Goal: Information Seeking & Learning: Learn about a topic

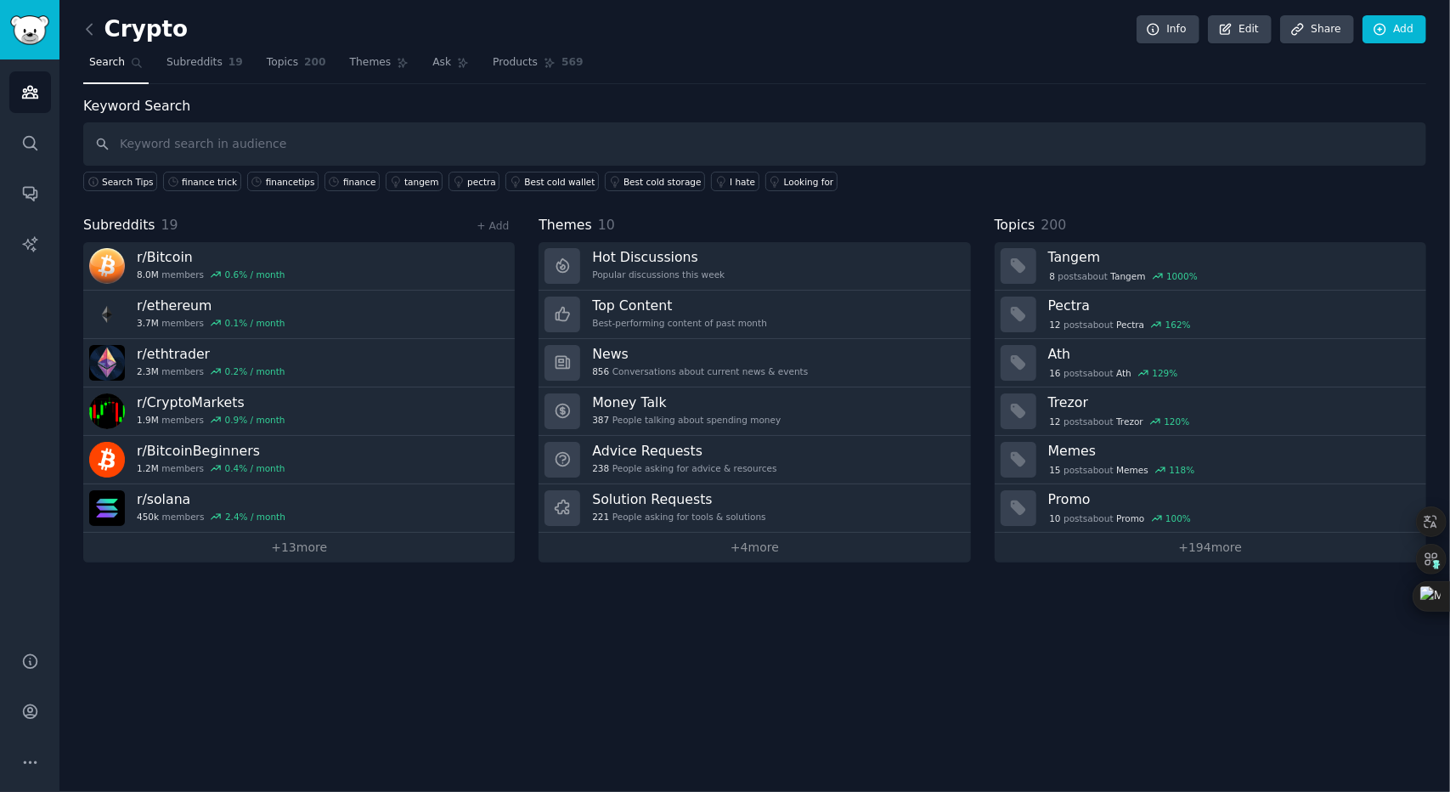
drag, startPoint x: 0, startPoint y: 0, endPoint x: 457, endPoint y: 144, distance: 479.0
click at [457, 144] on input "text" at bounding box center [754, 143] width 1343 height 43
type input "finance crypto"
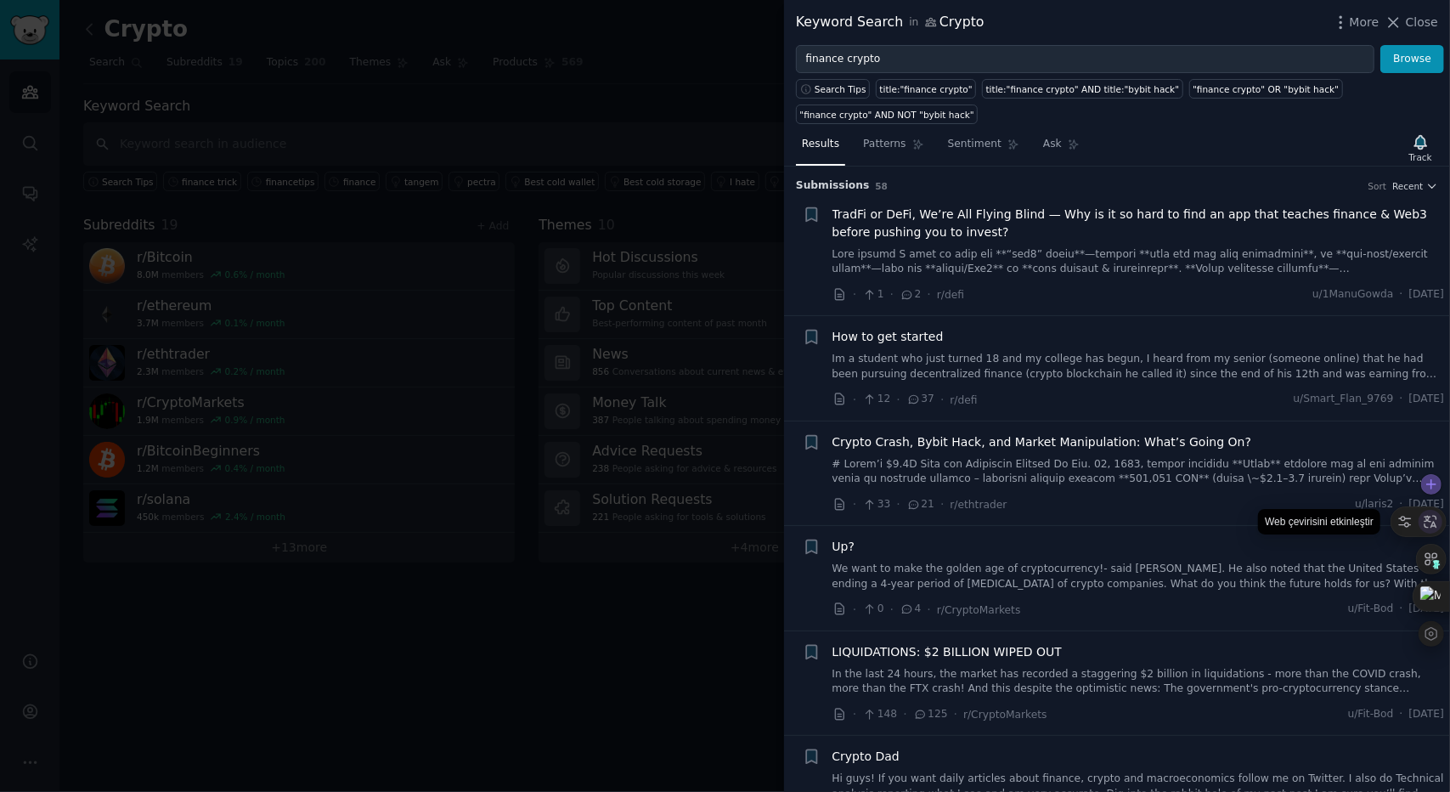
click at [1435, 521] on icon at bounding box center [1430, 521] width 15 height 15
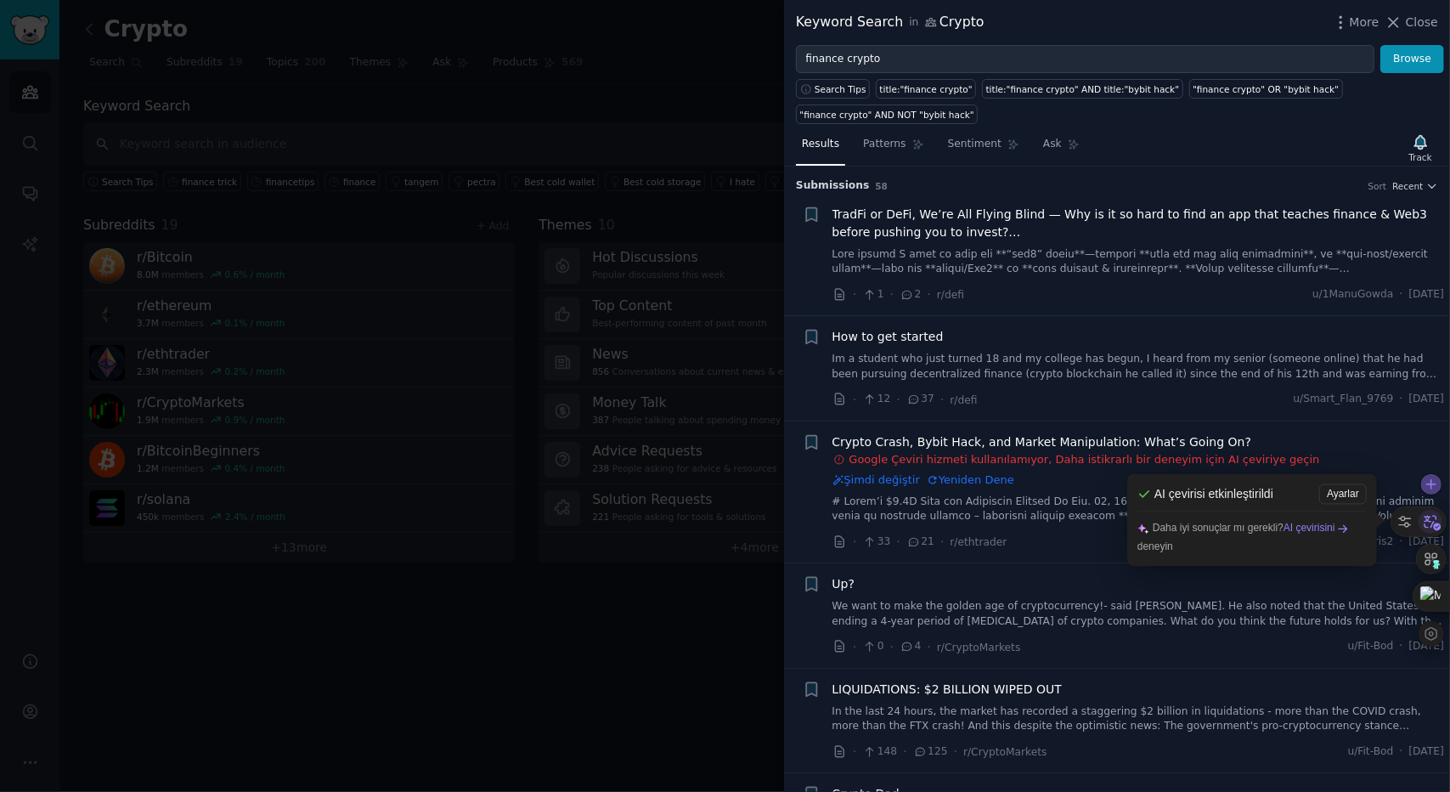
click at [1436, 532] on icon at bounding box center [1430, 521] width 25 height 25
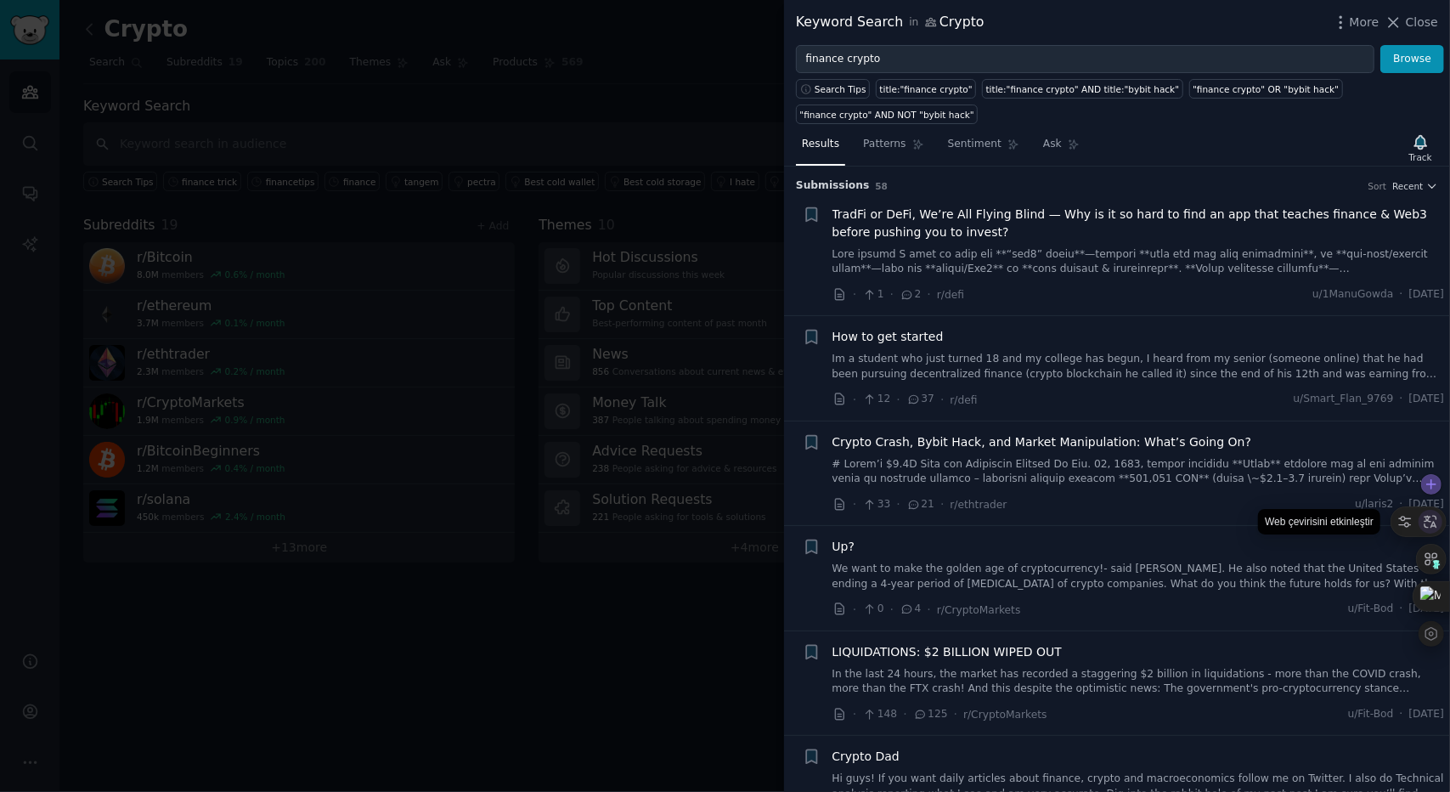
click at [1436, 531] on div at bounding box center [1430, 522] width 24 height 24
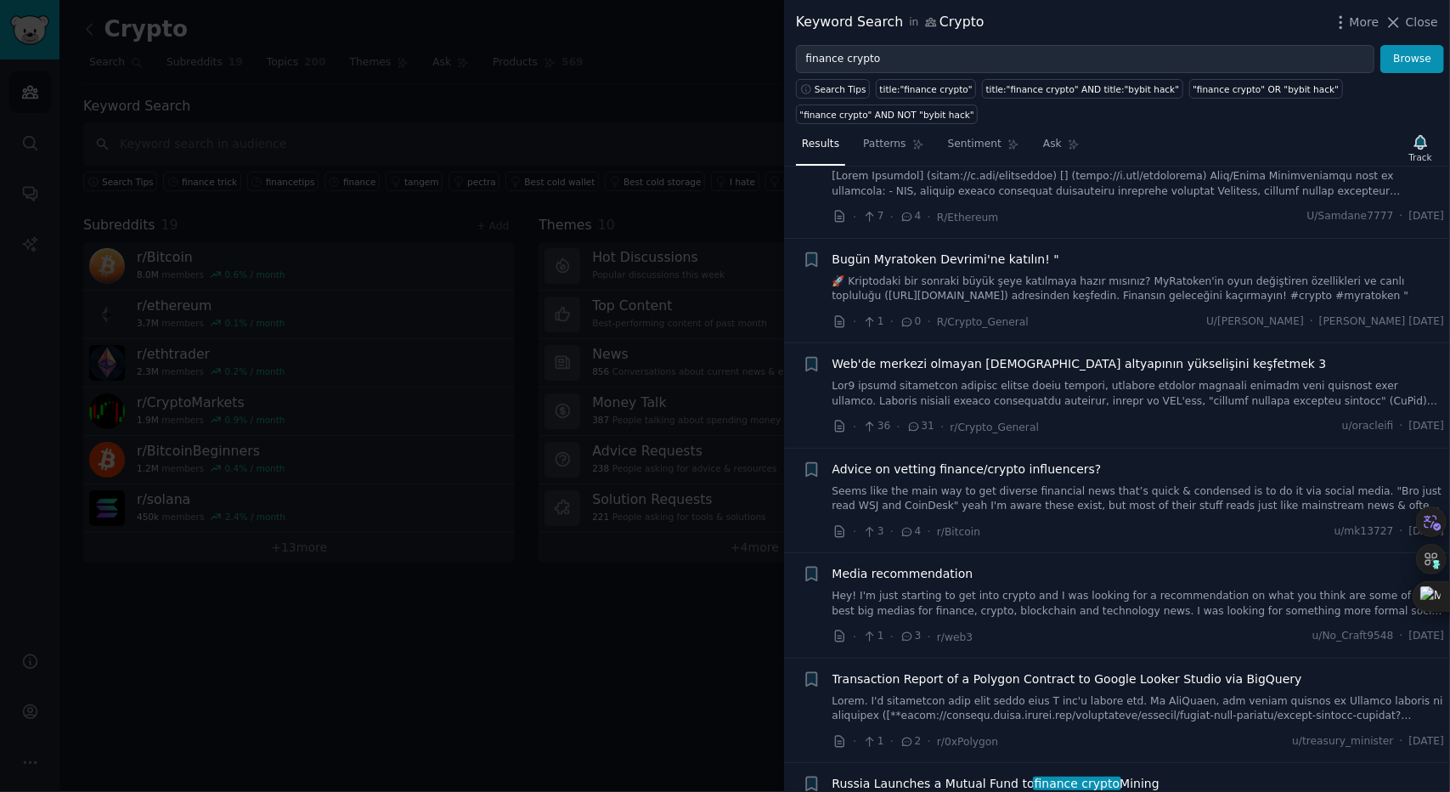
scroll to position [849, 0]
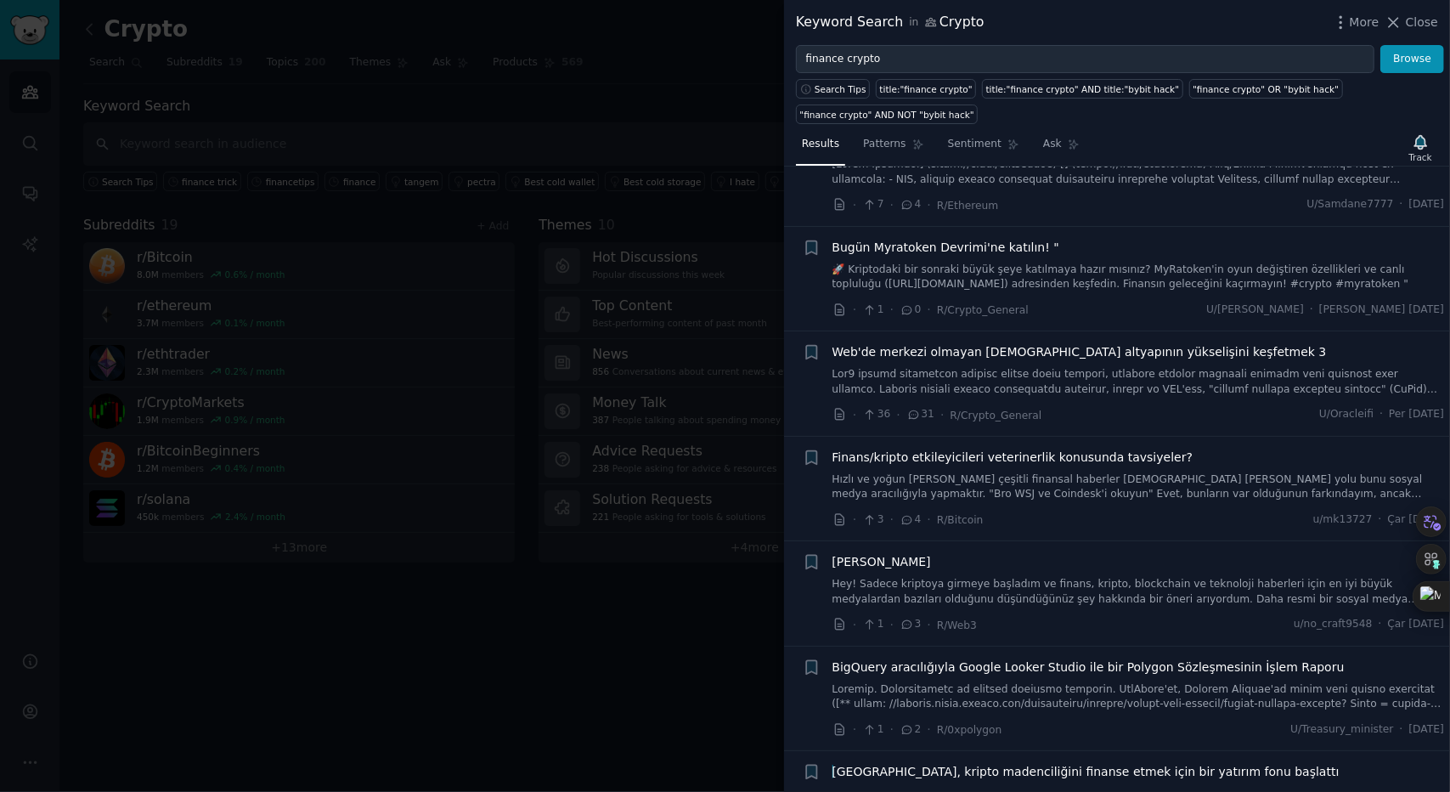
click at [618, 448] on div at bounding box center [725, 396] width 1450 height 792
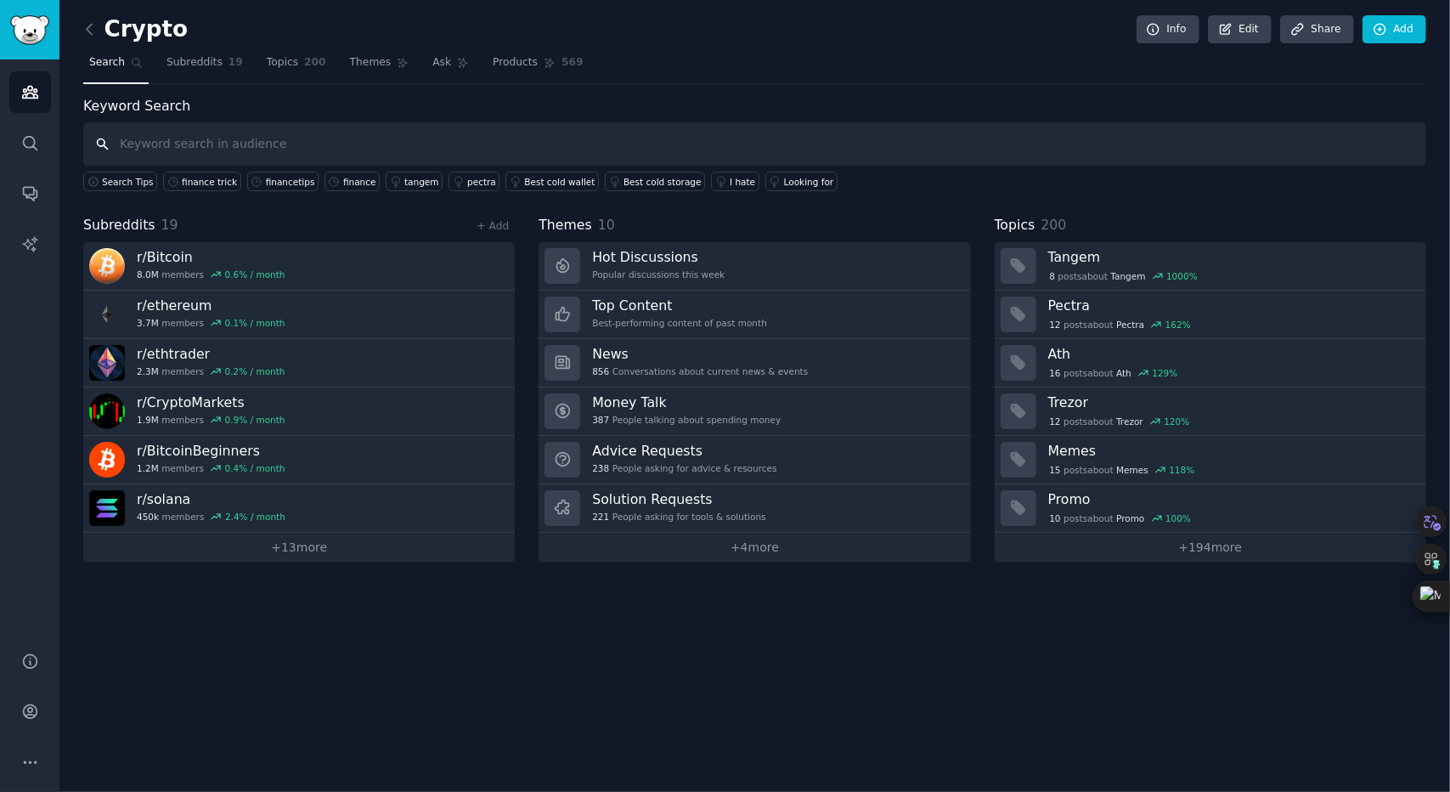
click at [183, 149] on input "text" at bounding box center [754, 143] width 1343 height 43
type input "finance"
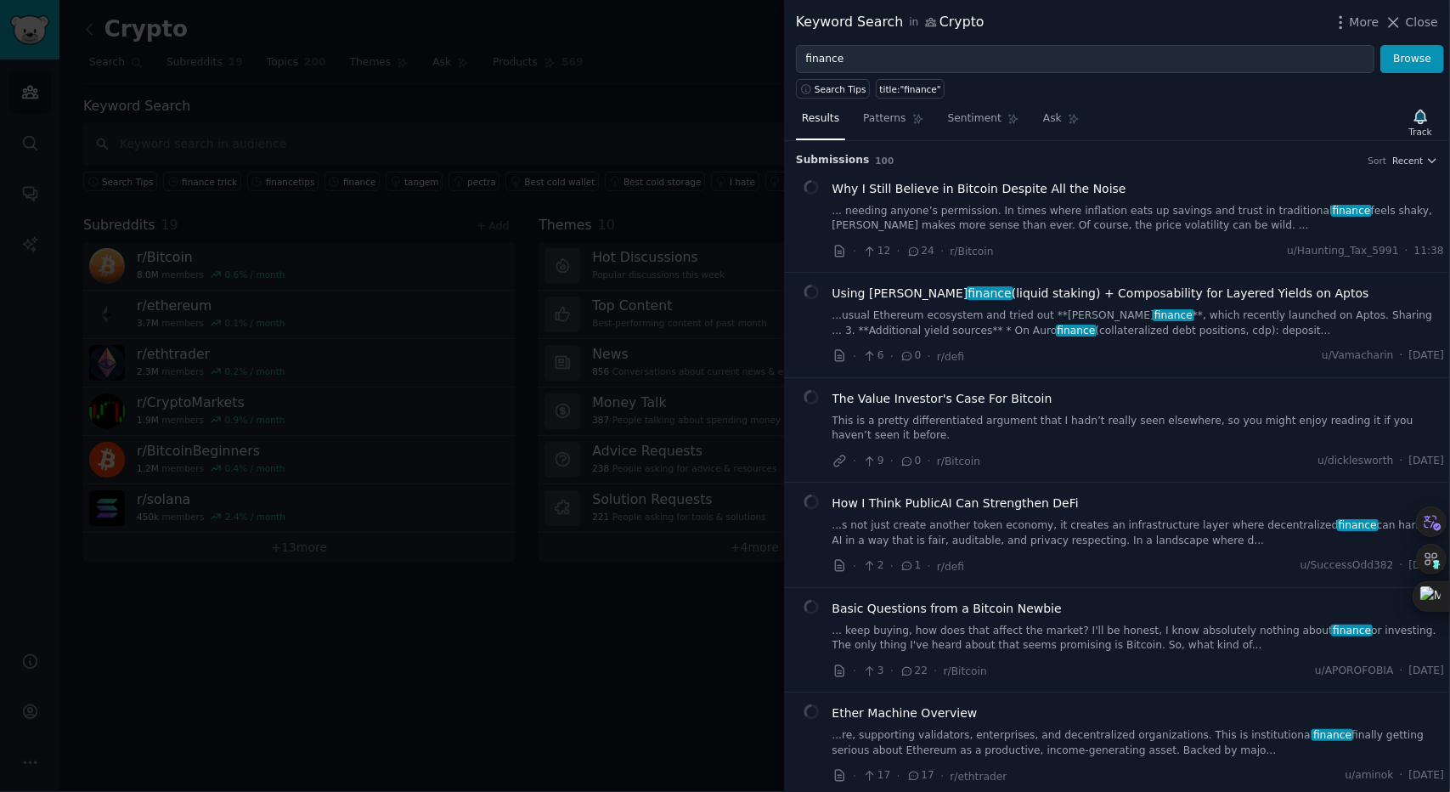
click at [1363, 7] on div "Keyword Search in Crypto More Close" at bounding box center [1117, 22] width 666 height 45
click at [1363, 16] on span "More" at bounding box center [1365, 23] width 30 height 18
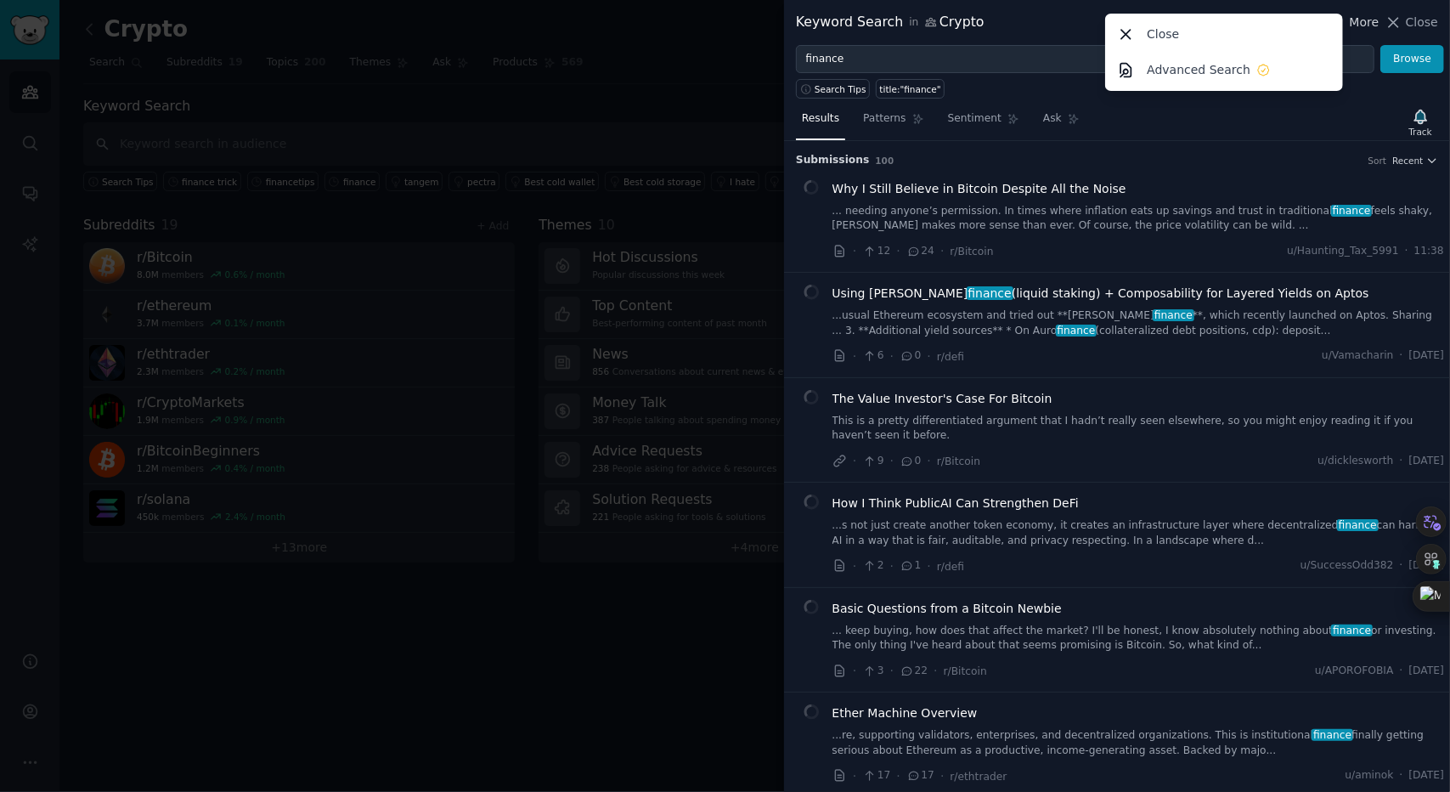
click at [1360, 16] on span "More" at bounding box center [1365, 23] width 30 height 18
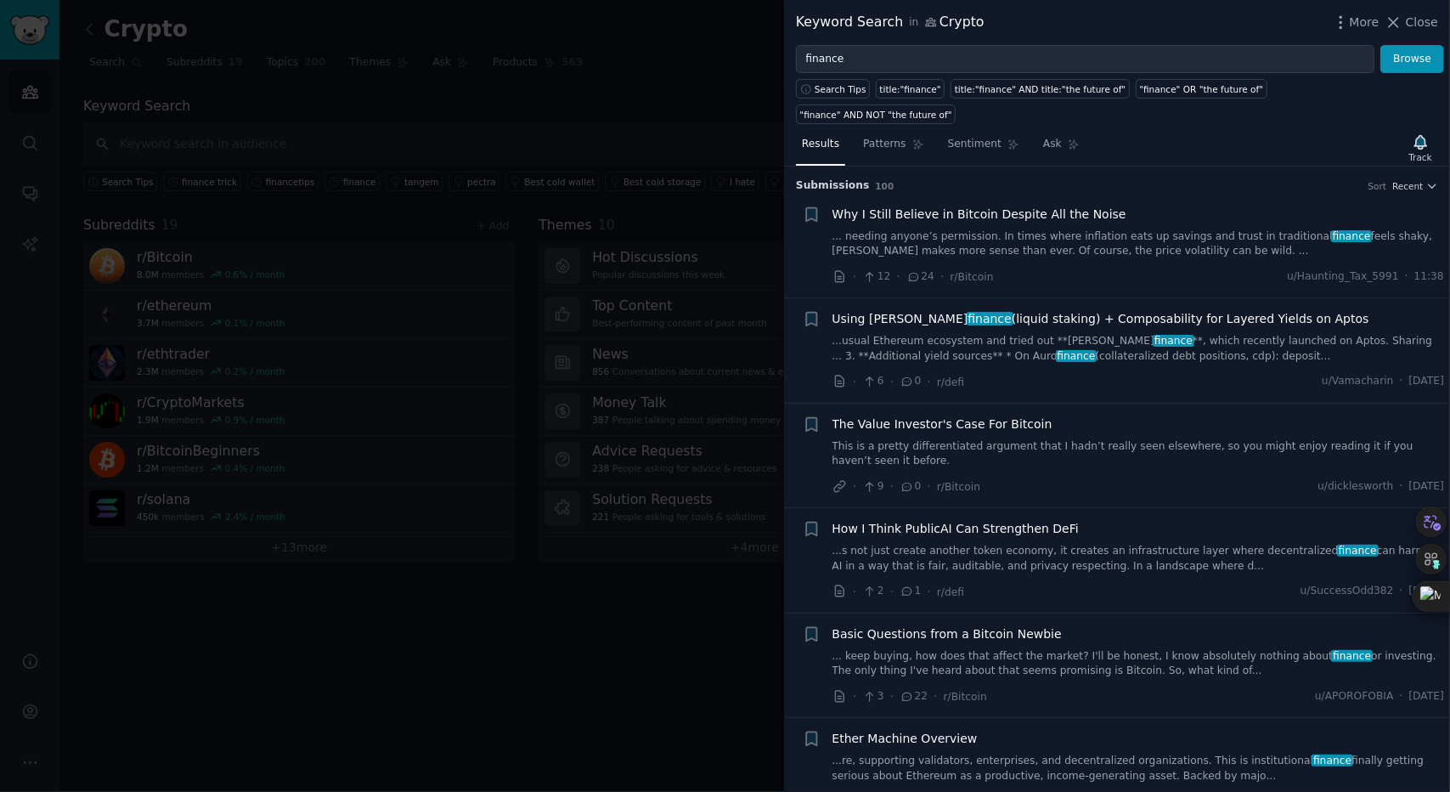
click at [1027, 229] on link "... needing anyone’s permission. In times where inflation eats up savings and t…" at bounding box center [1138, 244] width 612 height 30
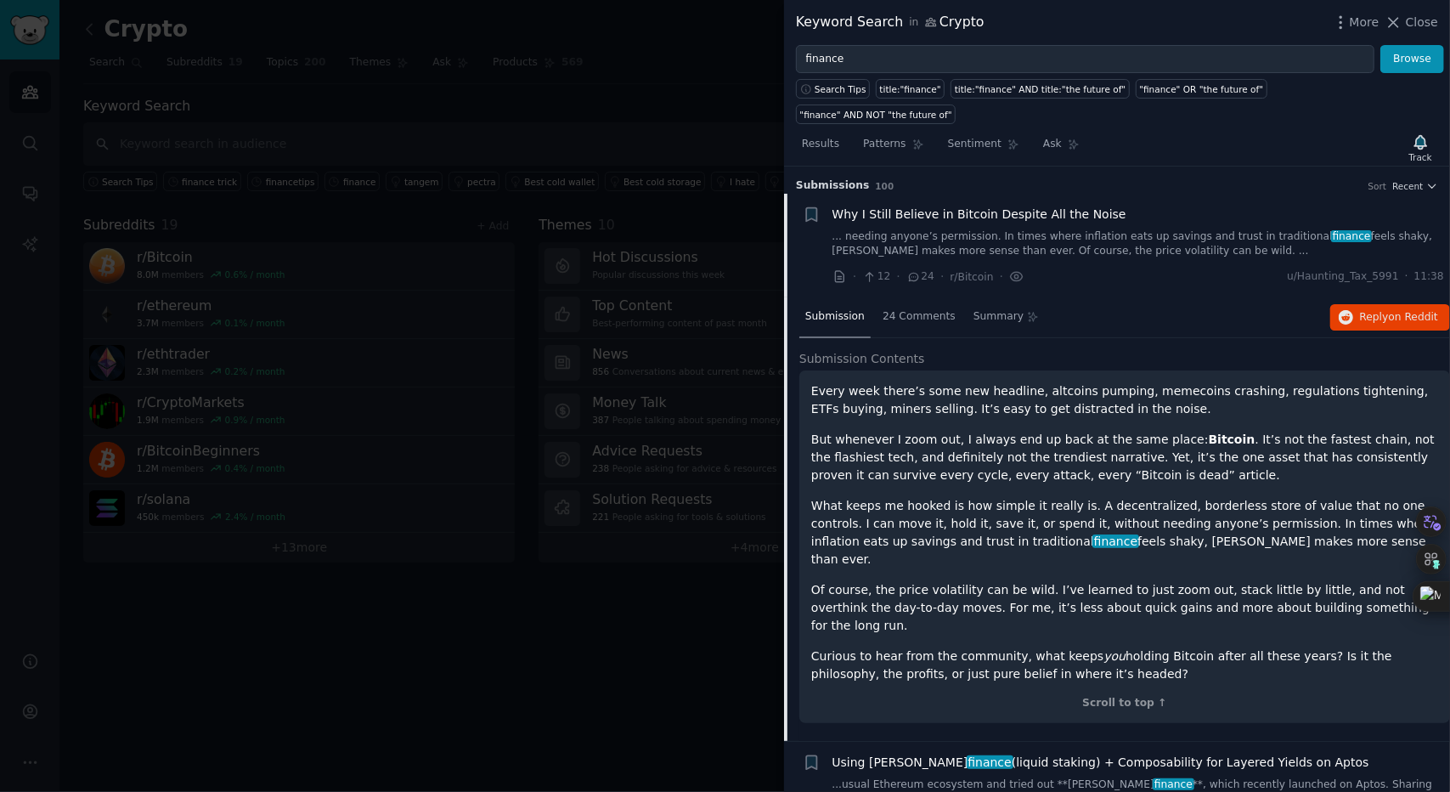
scroll to position [26, 0]
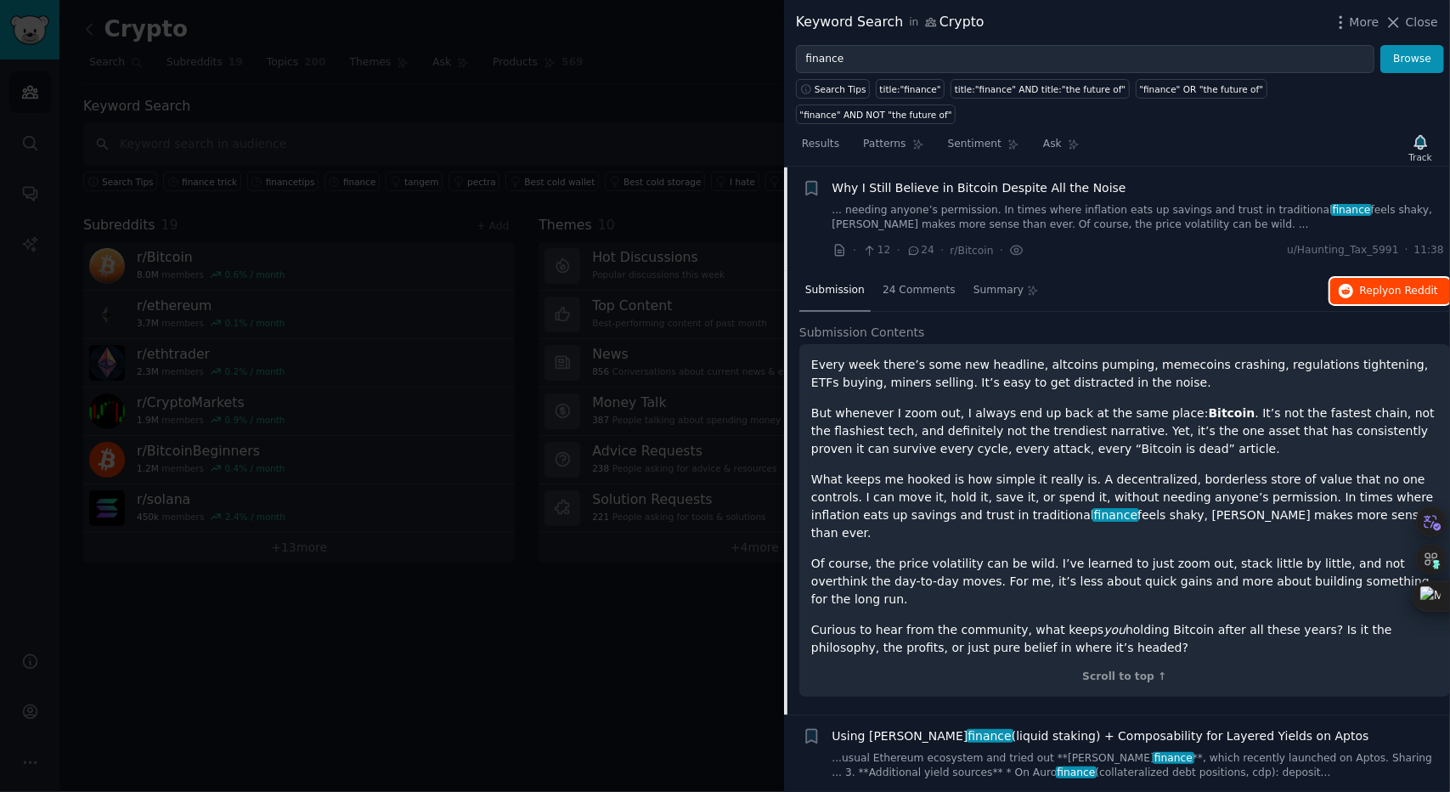
click at [1408, 285] on span "on Reddit" at bounding box center [1413, 291] width 49 height 12
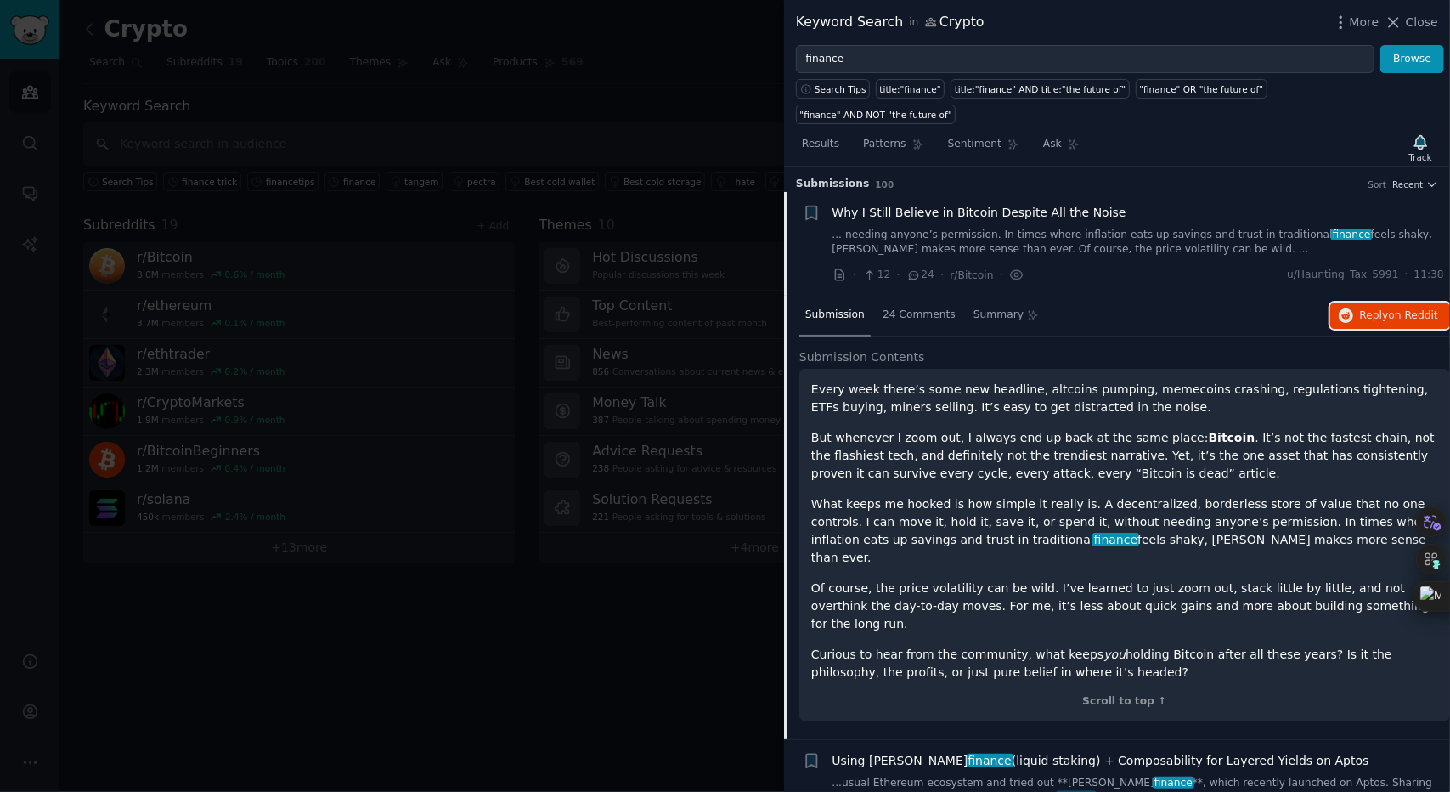
scroll to position [0, 0]
click at [995, 206] on span "Why I Still Believe in Bitcoin Despite All the Noise" at bounding box center [979, 215] width 294 height 18
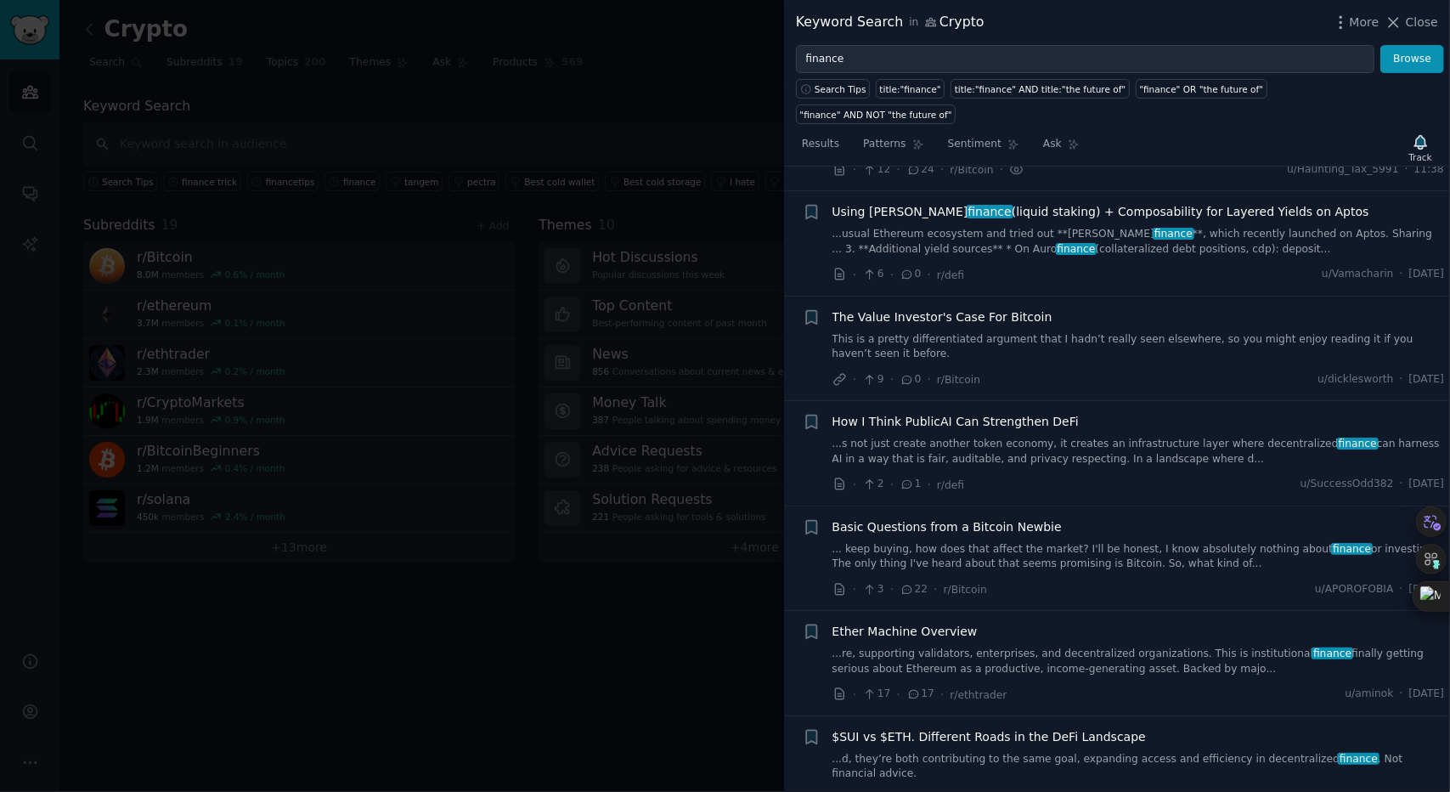
scroll to position [111, 0]
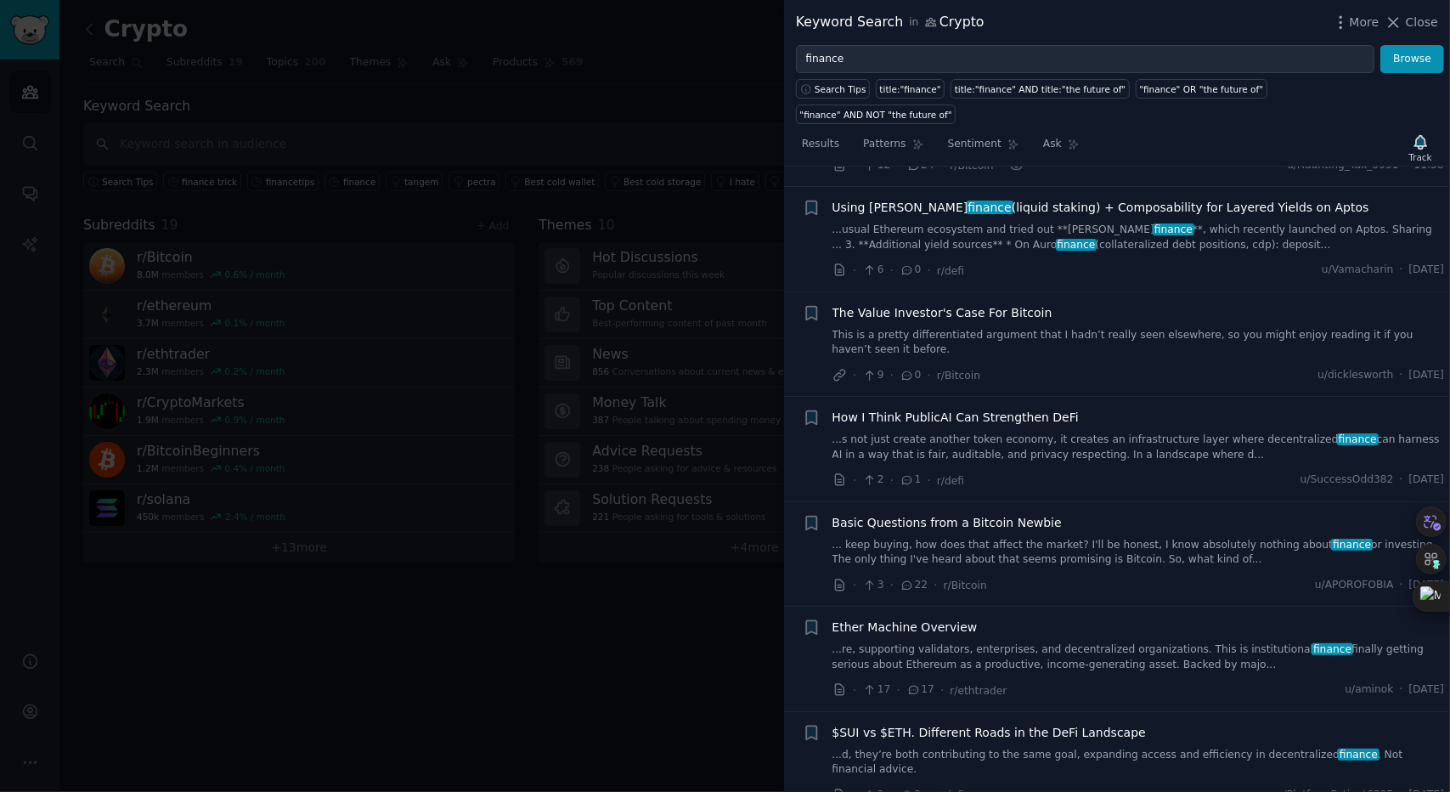
click at [679, 339] on div at bounding box center [725, 396] width 1450 height 792
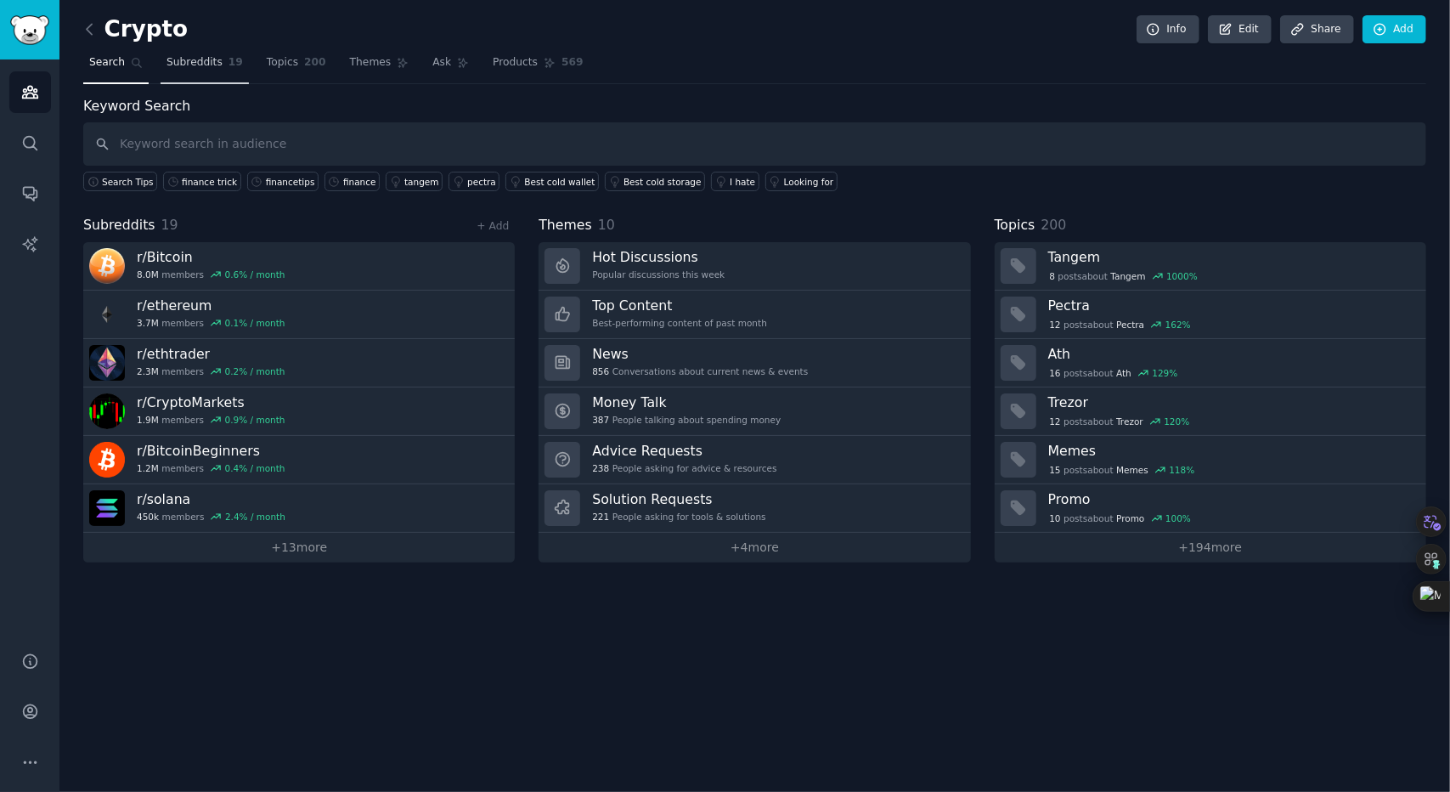
click at [202, 70] on link "Subreddits 19" at bounding box center [205, 66] width 88 height 35
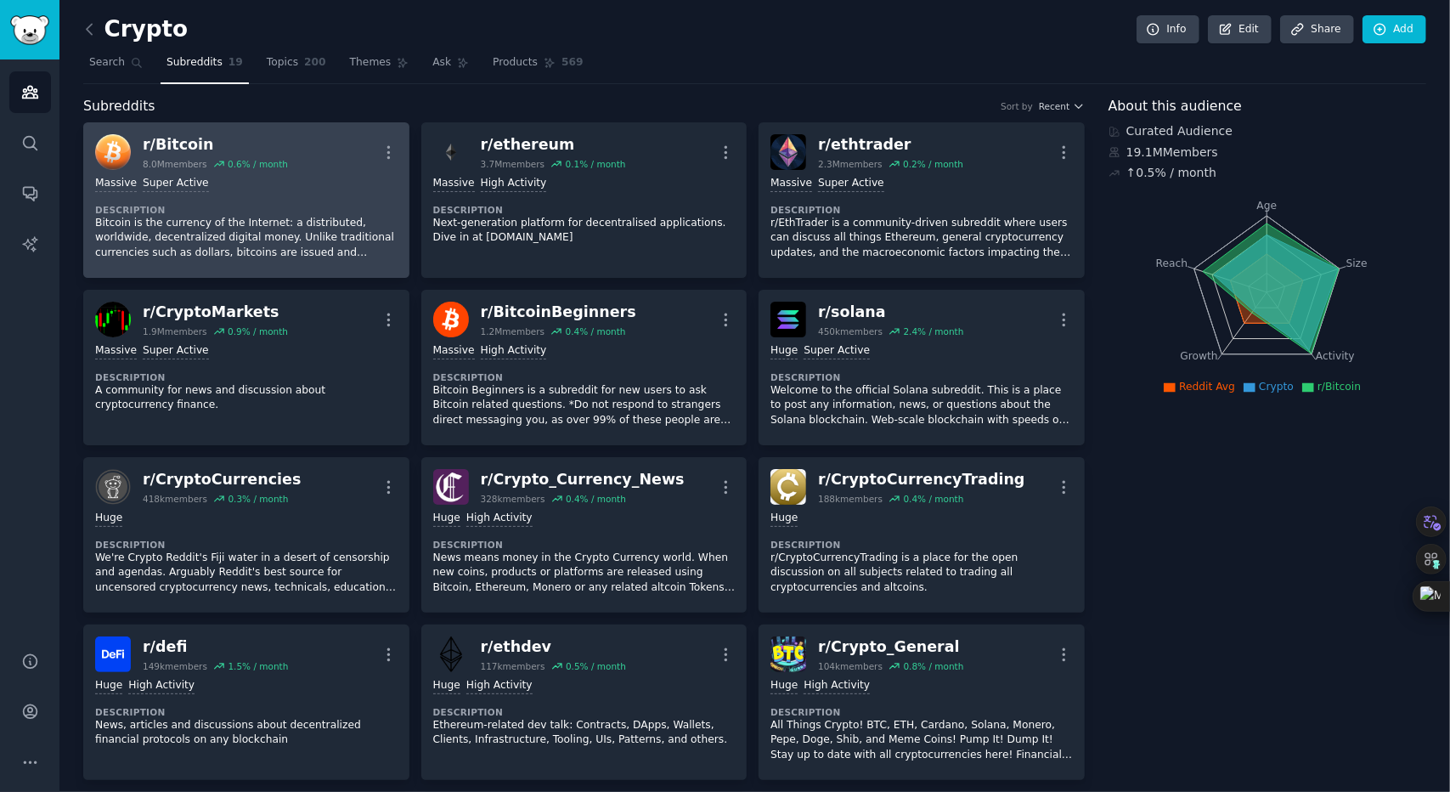
click at [307, 196] on div "Massive Super Active Description Bitcoin is the currency of the Internet: a dis…" at bounding box center [246, 218] width 302 height 96
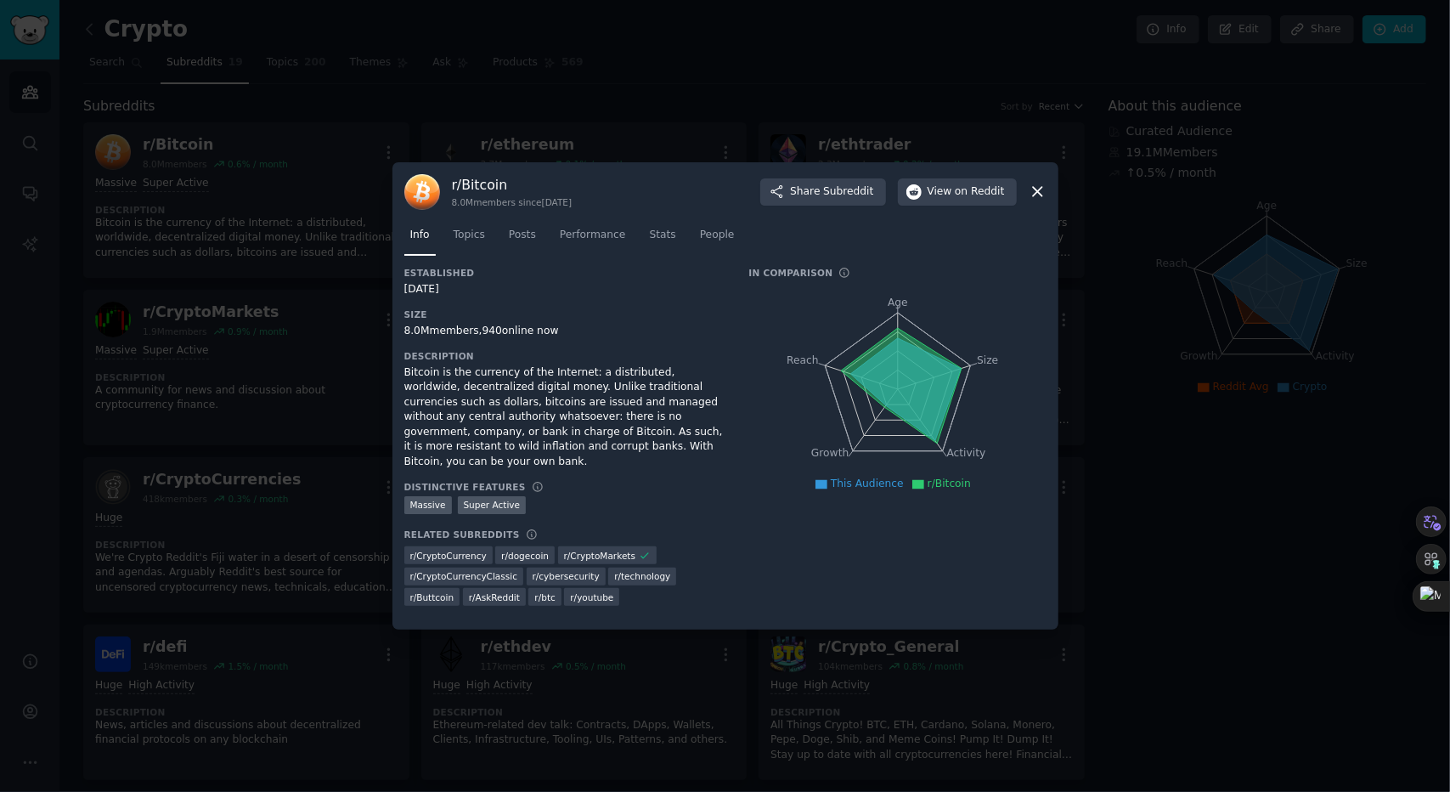
click at [335, 217] on div at bounding box center [725, 396] width 1450 height 792
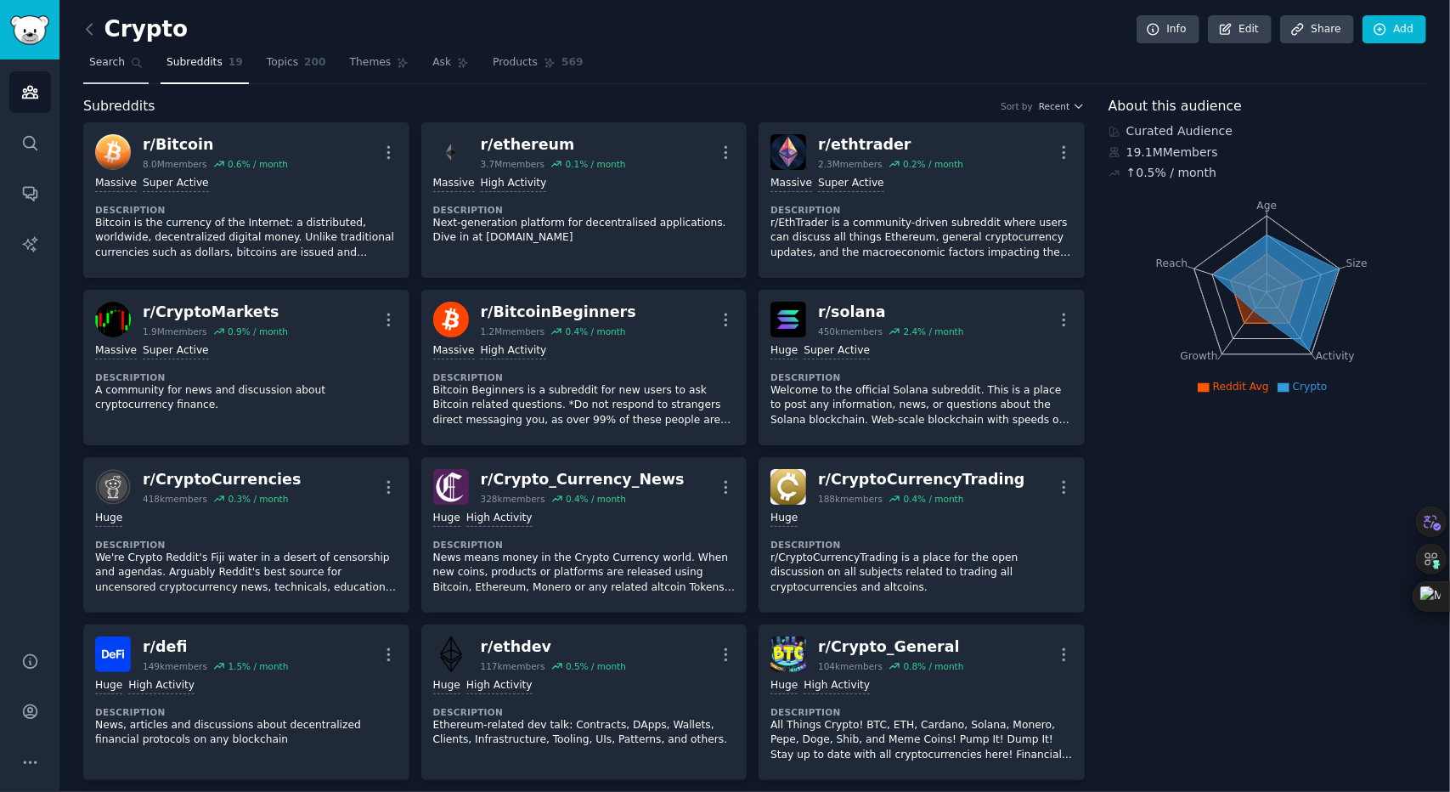
click at [131, 65] on icon at bounding box center [137, 63] width 12 height 12
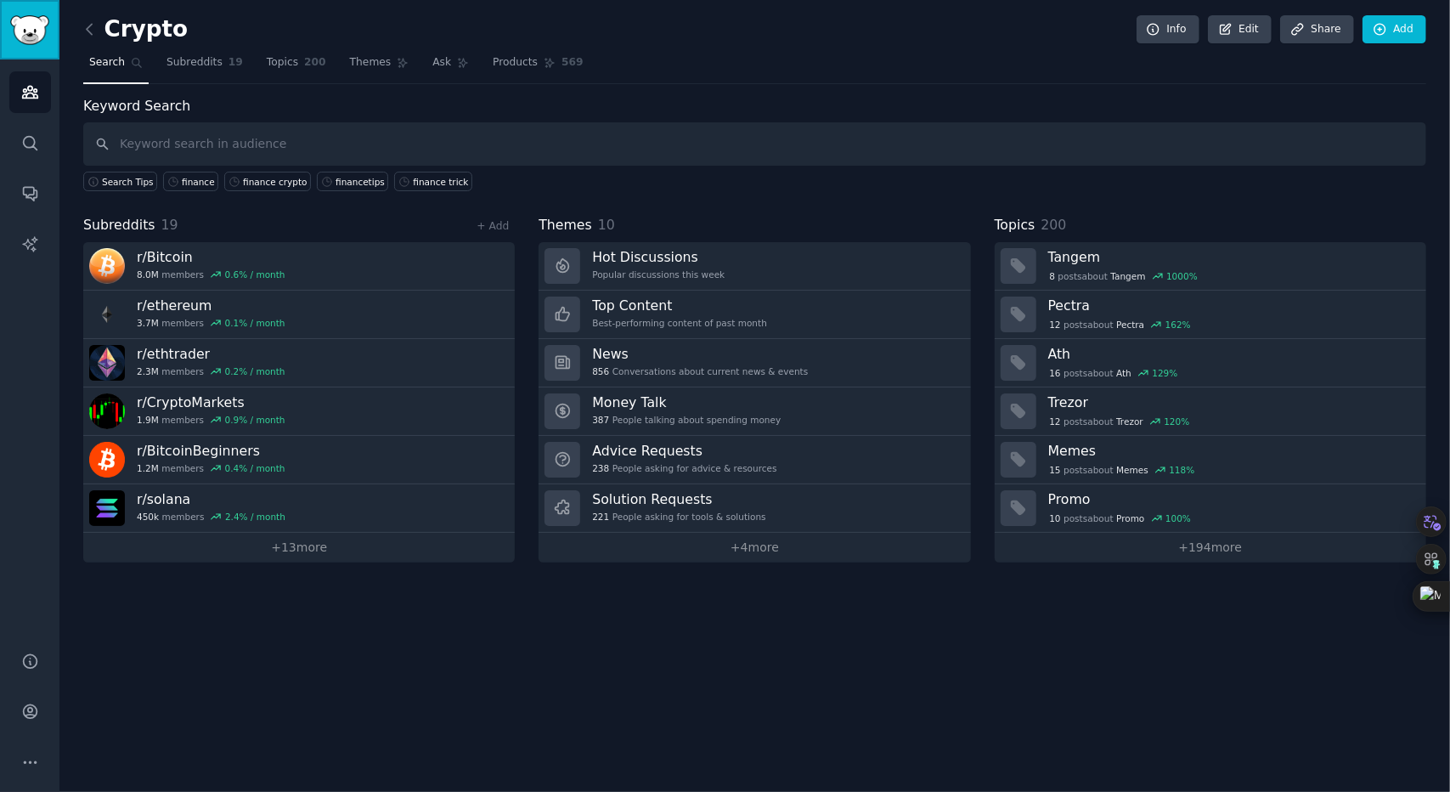
click at [56, 28] on link "Sidebar" at bounding box center [29, 29] width 59 height 59
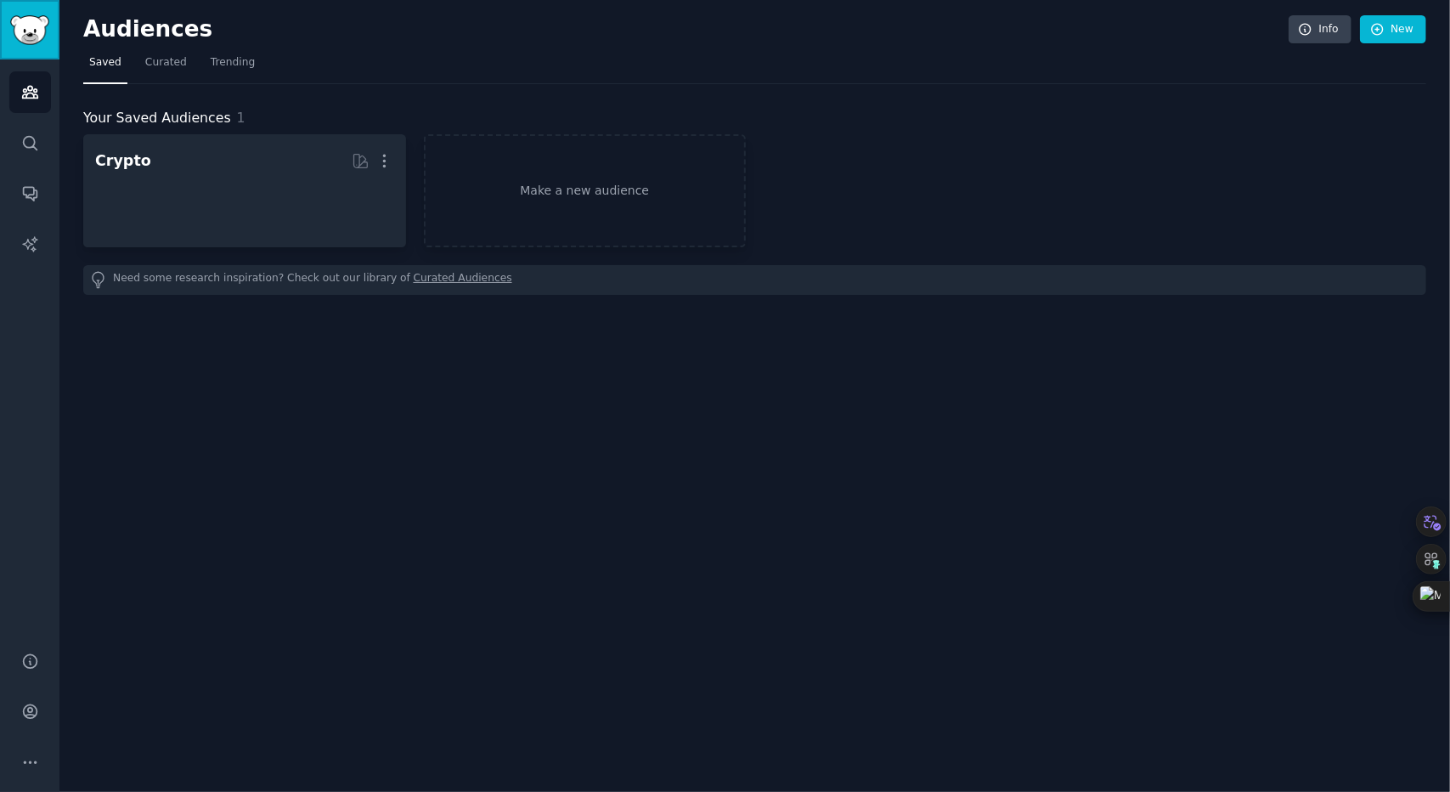
click at [44, 28] on img "Sidebar" at bounding box center [29, 30] width 39 height 30
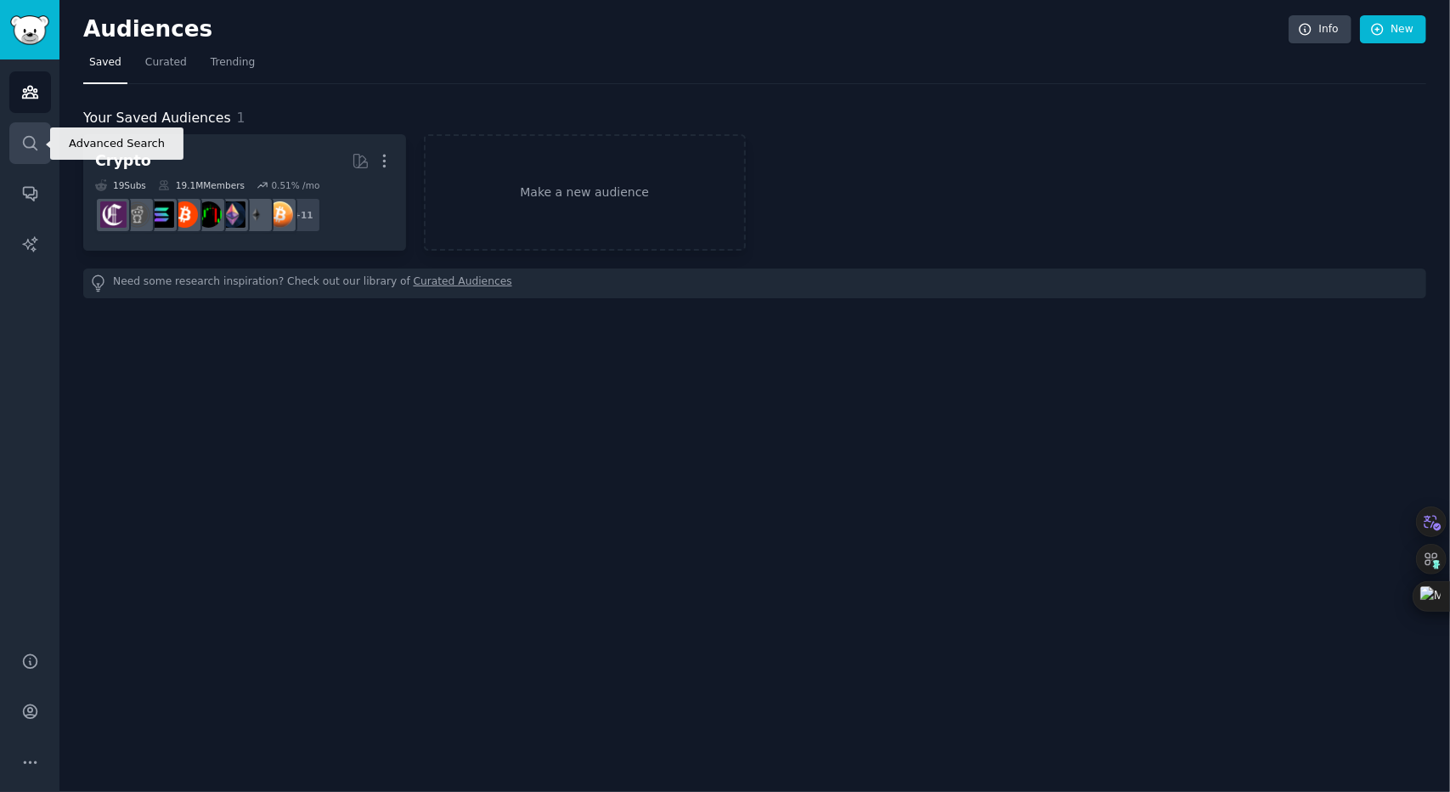
click at [27, 134] on icon "Sidebar" at bounding box center [30, 143] width 18 height 18
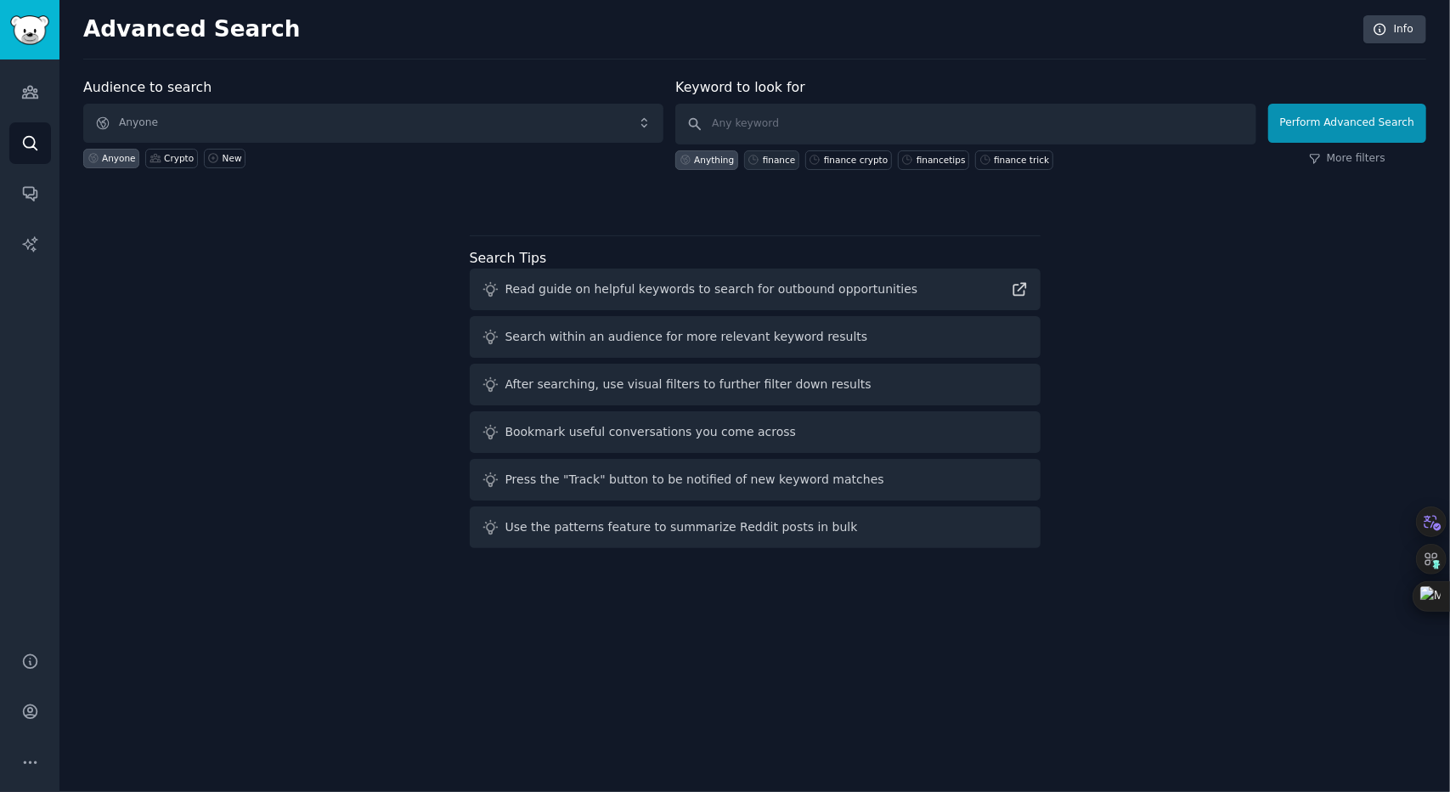
click at [776, 154] on div "finance" at bounding box center [779, 160] width 33 height 12
type input "finance"
click at [1368, 157] on link "More filters" at bounding box center [1347, 158] width 76 height 15
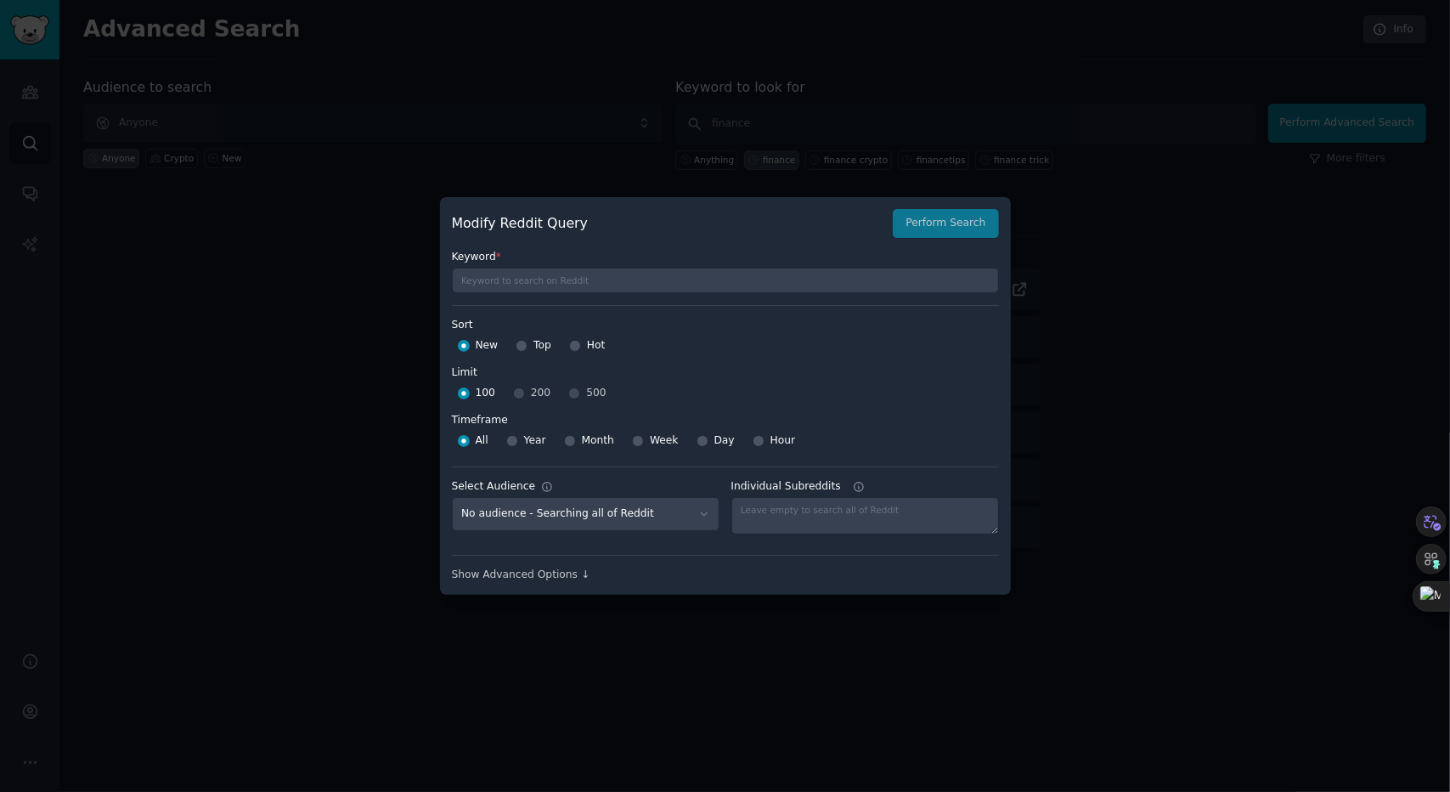
click at [564, 344] on div "New Top Hot" at bounding box center [725, 345] width 547 height 27
click at [573, 344] on input "Hot" at bounding box center [575, 346] width 12 height 12
radio input "true"
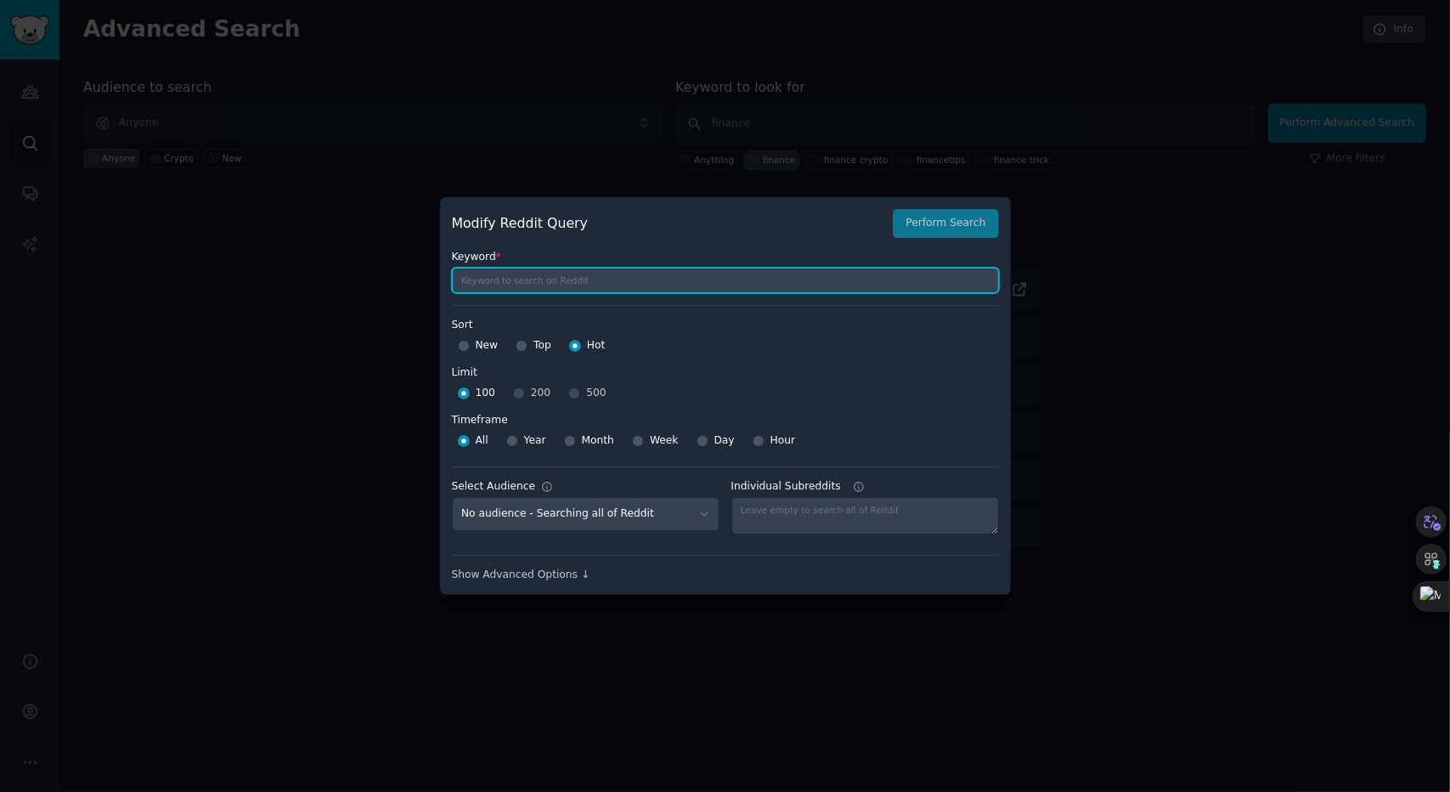
click at [810, 273] on input "text" at bounding box center [725, 280] width 547 height 25
type input "finance"
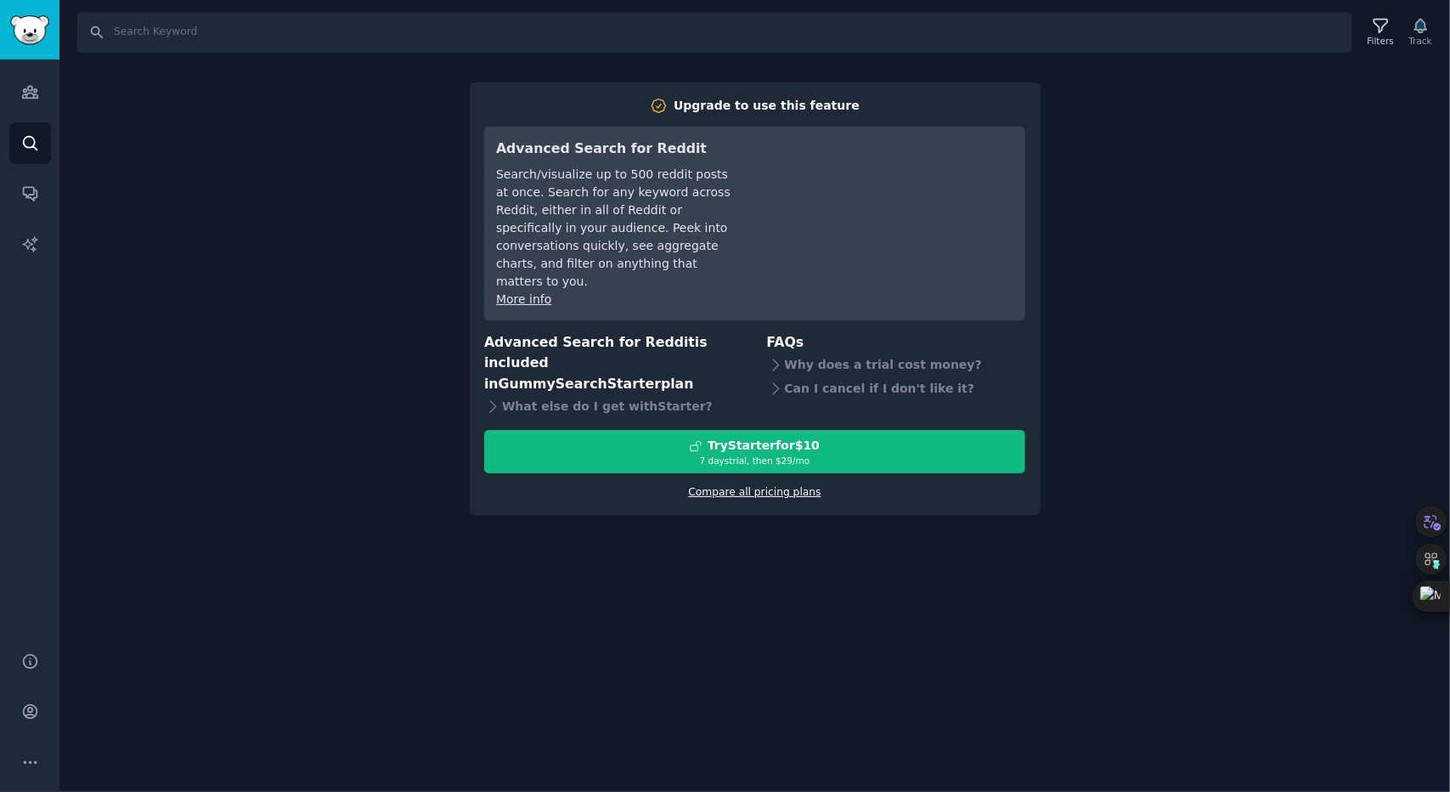
click at [791, 486] on link "Compare all pricing plans" at bounding box center [754, 492] width 132 height 12
